Goal: Task Accomplishment & Management: Manage account settings

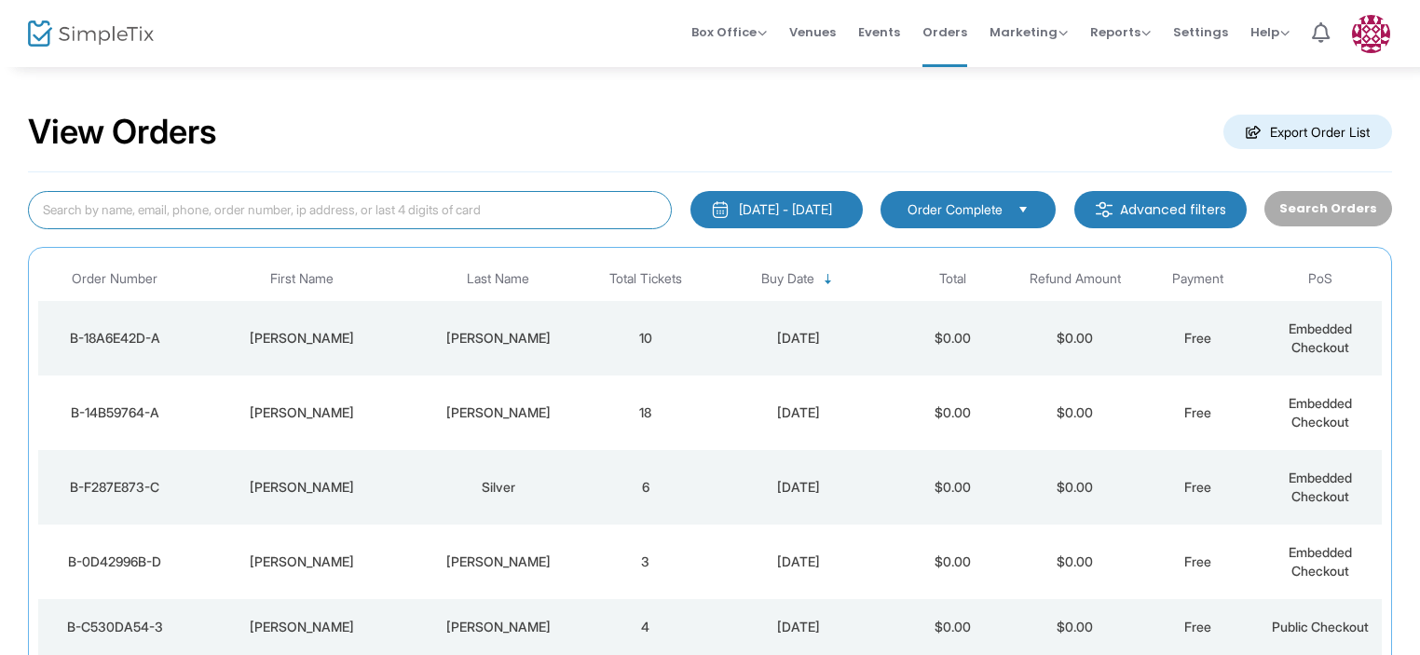
click at [416, 205] on input at bounding box center [350, 210] width 644 height 38
type input "[PERSON_NAME]"
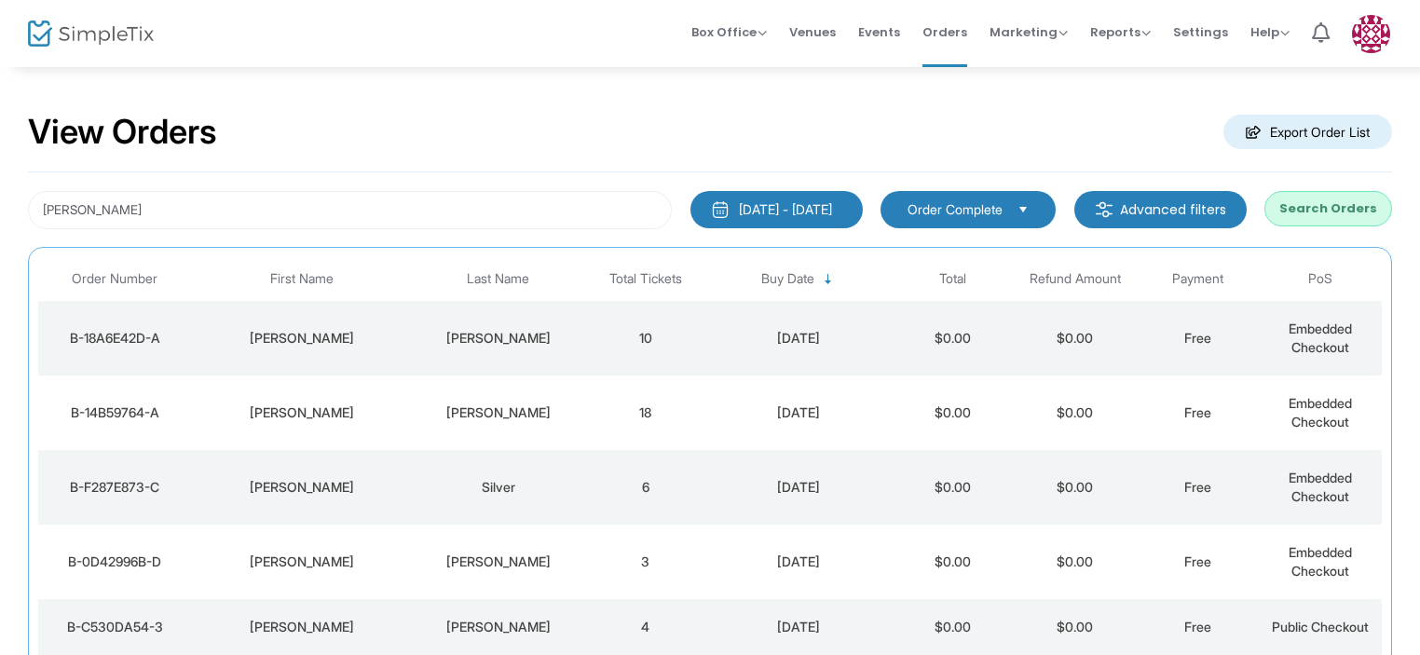
click at [1308, 216] on button "Search Orders" at bounding box center [1328, 208] width 128 height 35
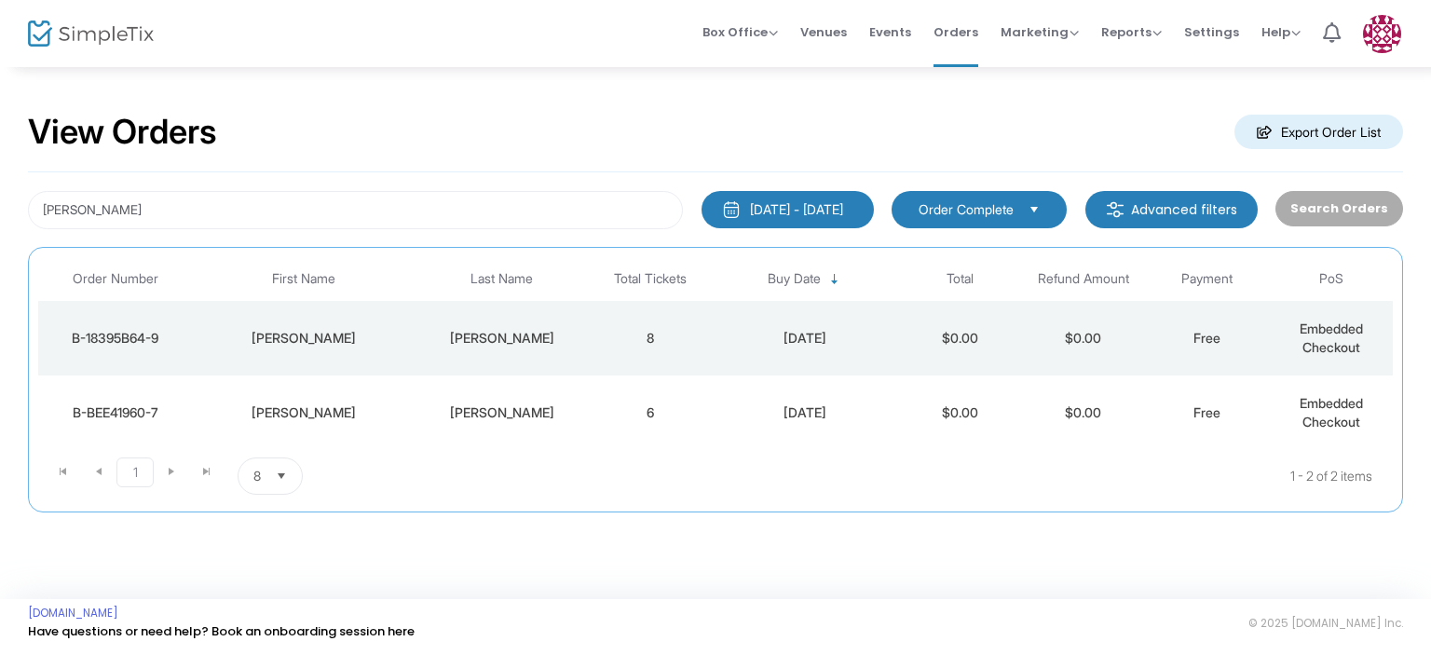
click at [1327, 343] on span "Embedded Checkout" at bounding box center [1331, 337] width 63 height 34
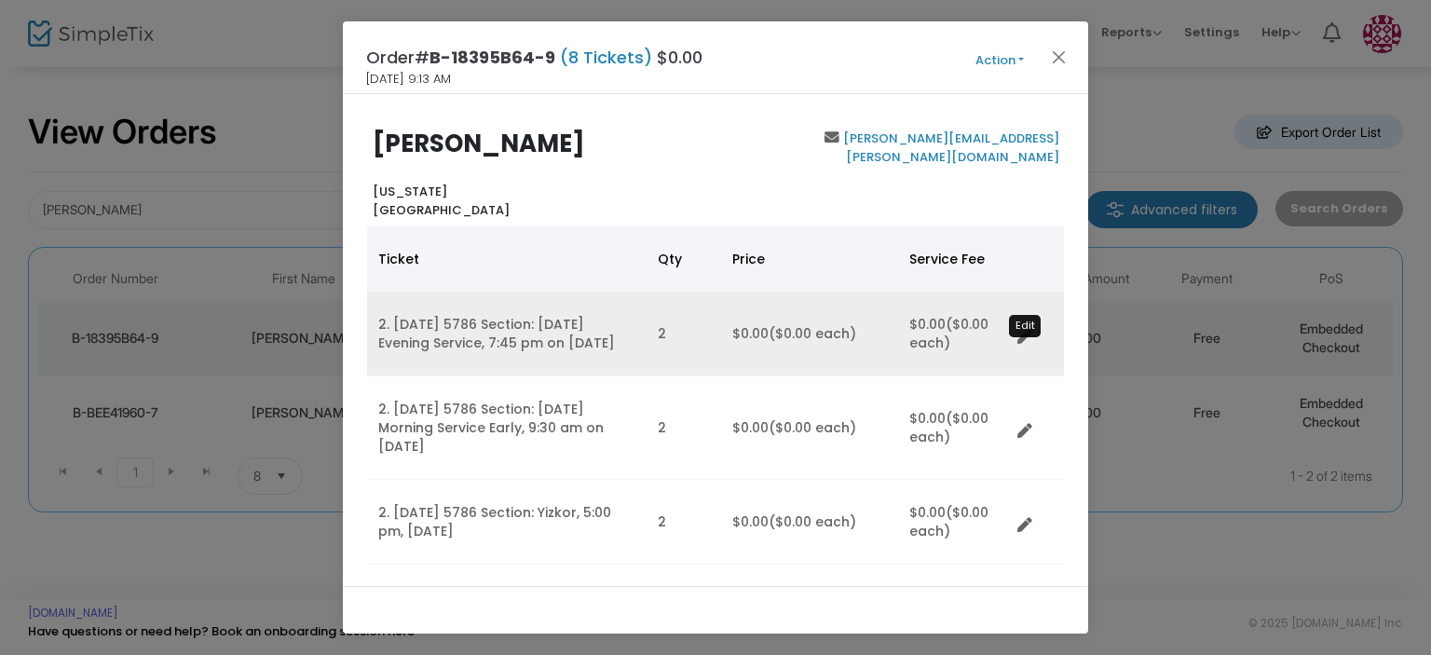
click at [1019, 345] on icon "Data table" at bounding box center [1024, 337] width 15 height 15
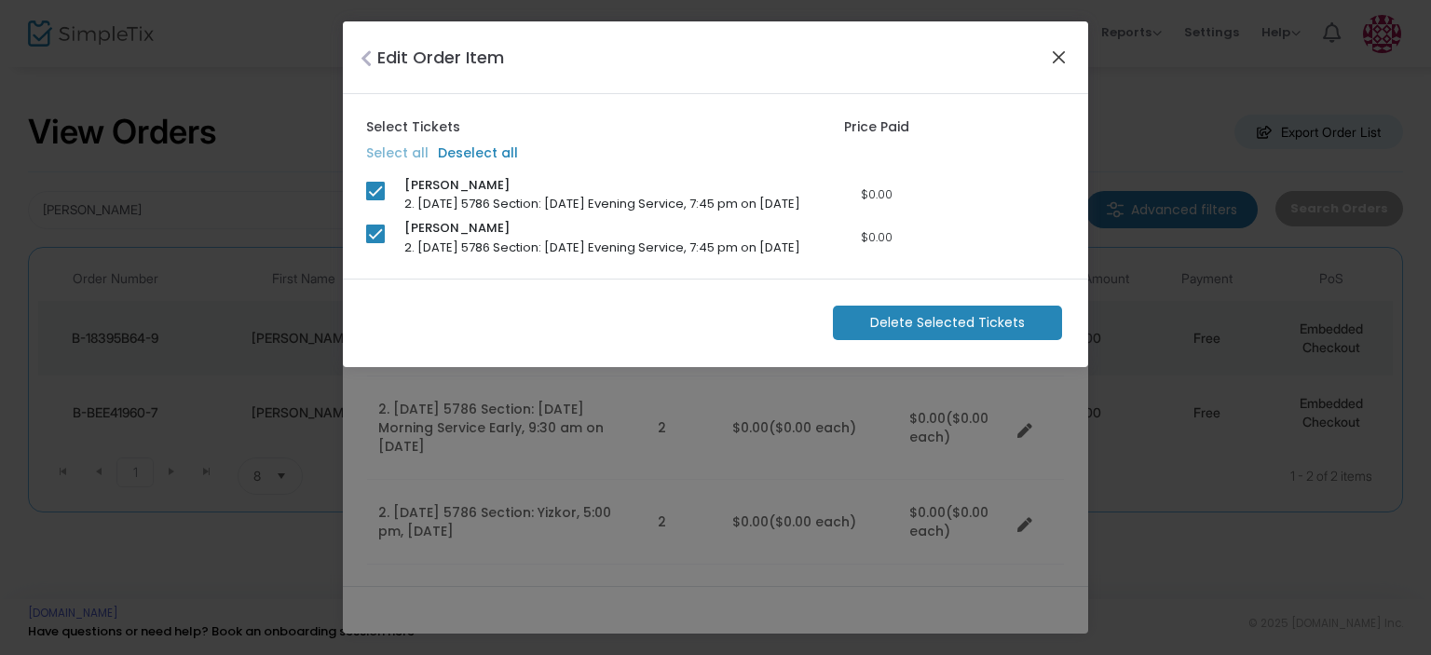
click at [1062, 61] on button "Close" at bounding box center [1059, 57] width 24 height 24
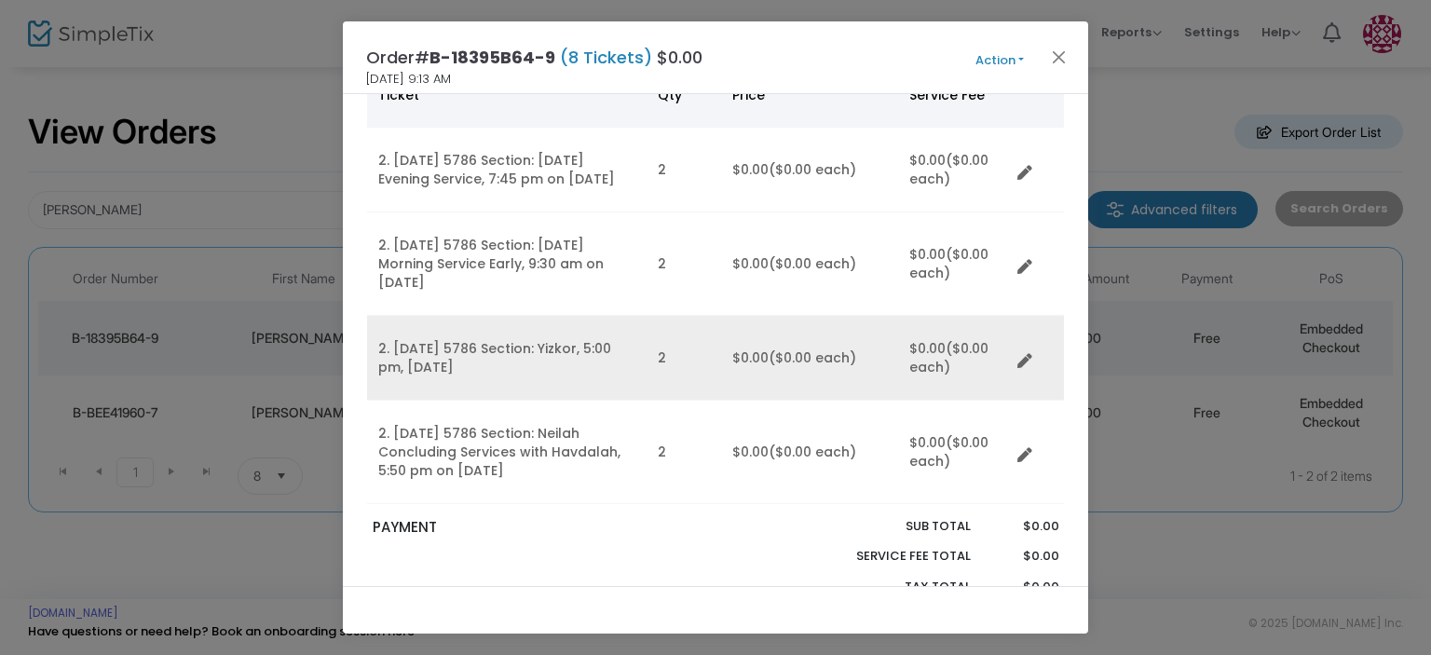
scroll to position [191, 0]
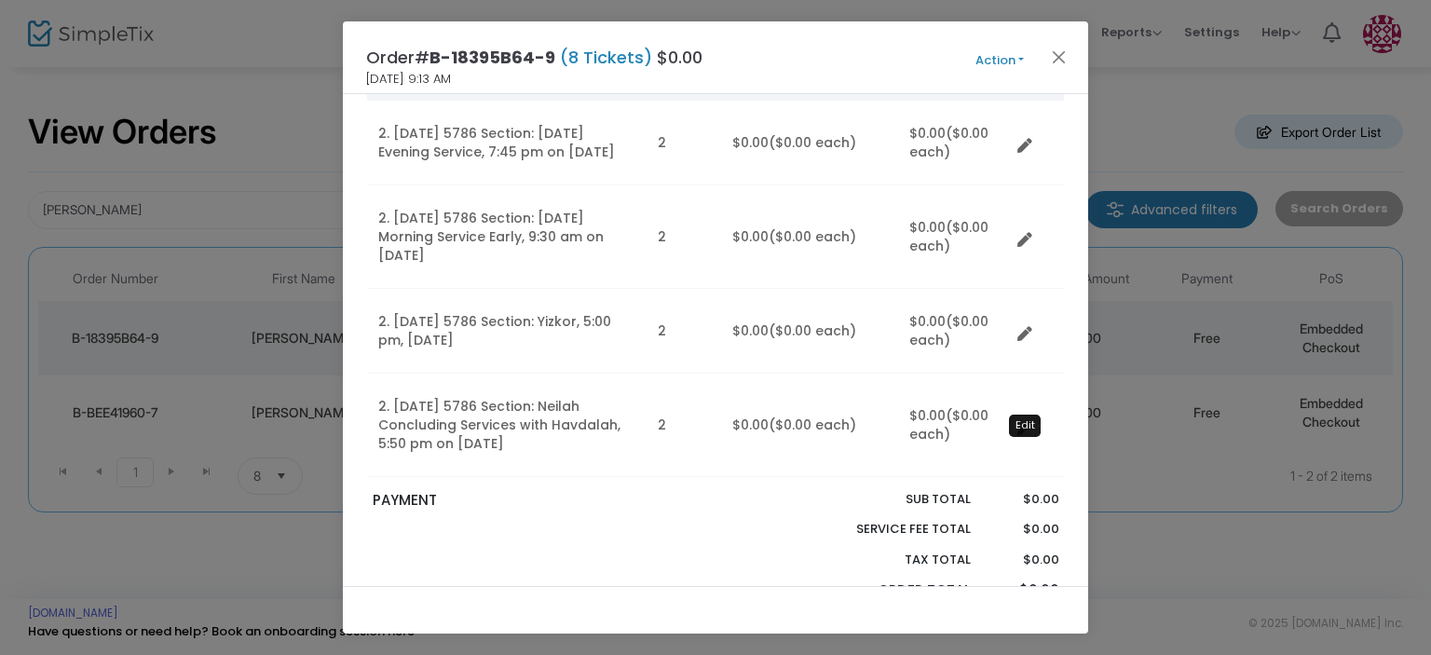
click at [1022, 436] on icon "Data table" at bounding box center [1024, 428] width 15 height 15
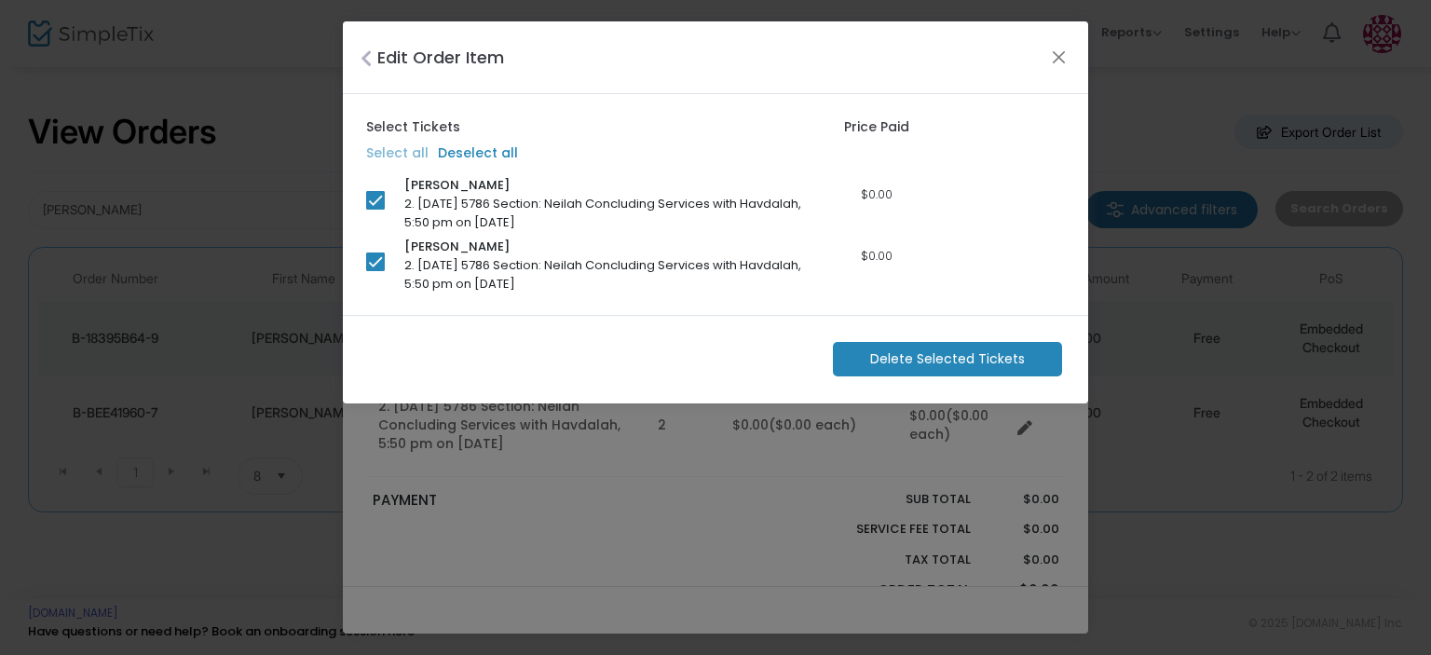
click at [378, 200] on span at bounding box center [375, 200] width 19 height 19
click at [375, 210] on input "checkbox" at bounding box center [375, 210] width 1 height 1
click at [378, 201] on span at bounding box center [375, 200] width 19 height 19
click at [375, 210] on input "checkbox" at bounding box center [375, 210] width 1 height 1
checkbox input "true"
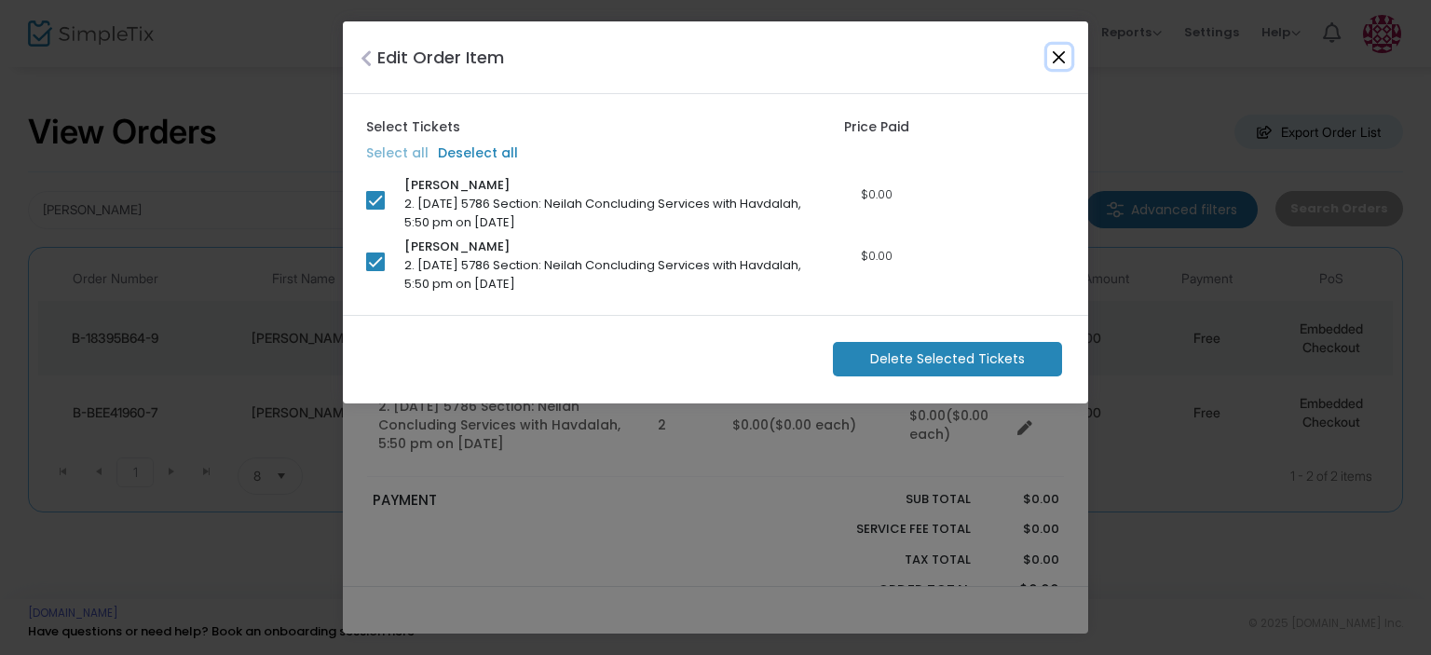
click at [1057, 51] on button "Close" at bounding box center [1059, 57] width 24 height 24
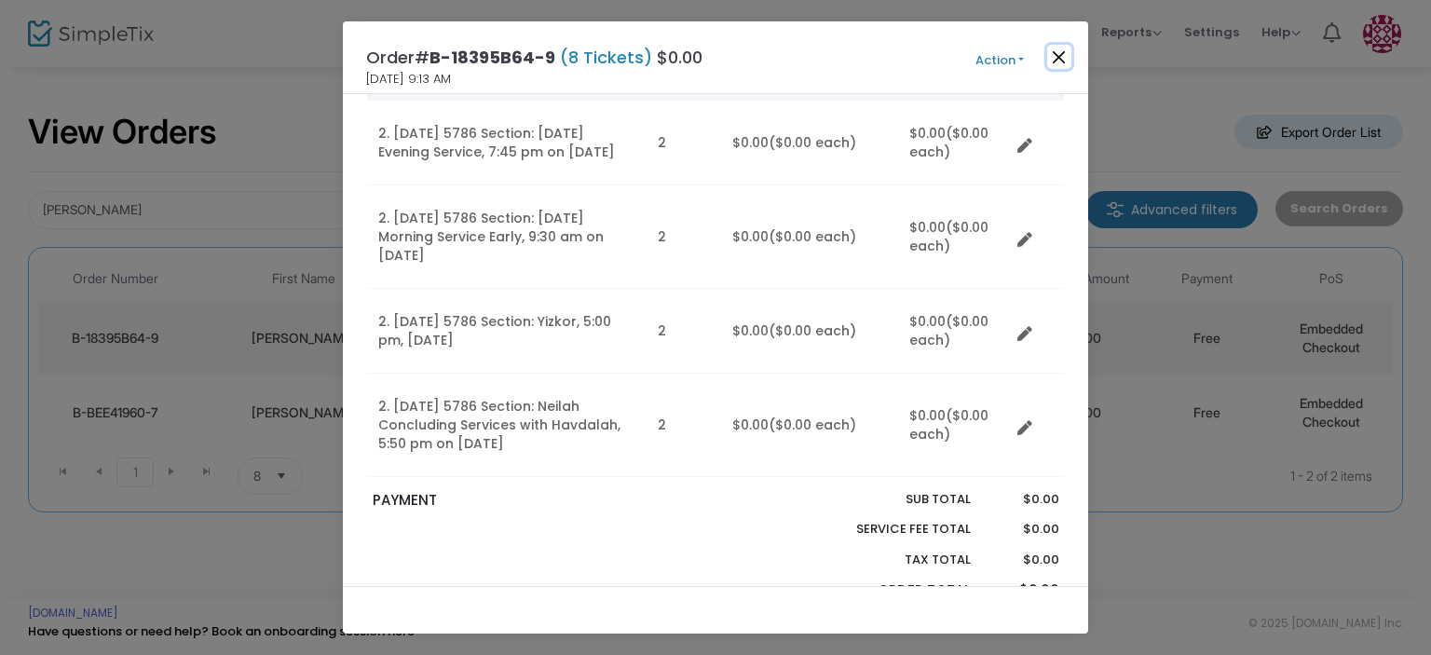
click at [1048, 55] on button "Close" at bounding box center [1059, 57] width 24 height 24
